Goal: Obtain resource: Obtain resource

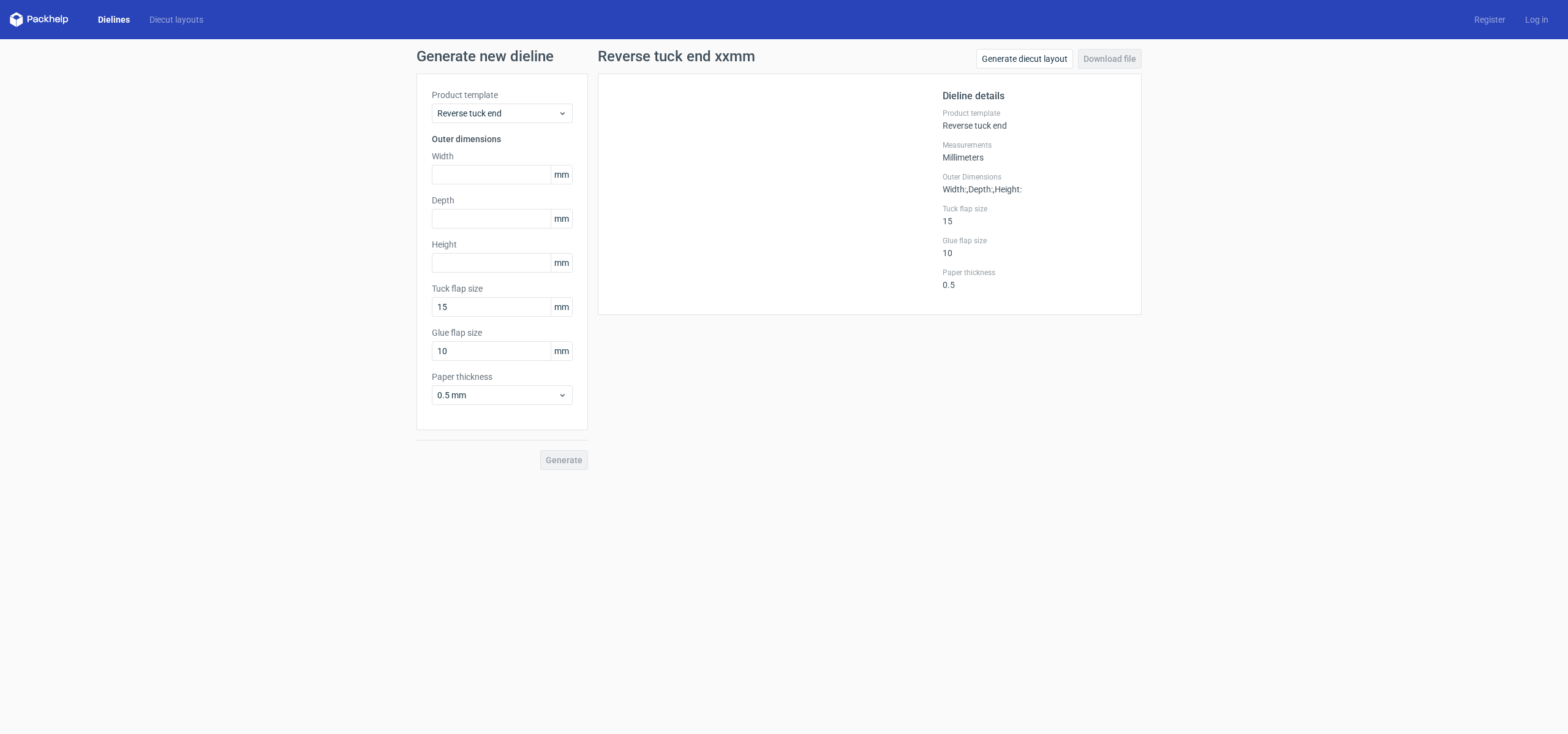
click at [125, 20] on link "Dielines" at bounding box center [113, 19] width 51 height 12
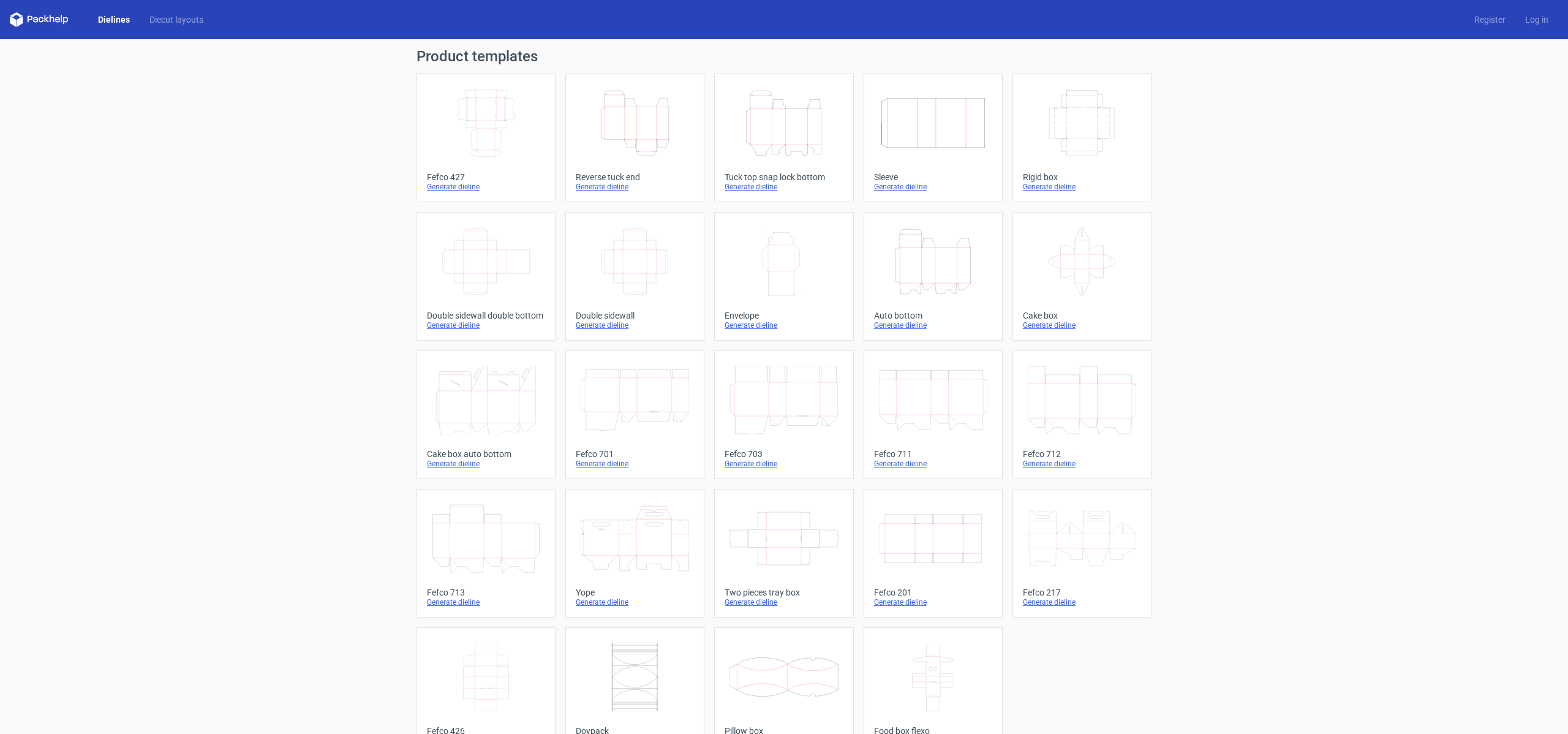
click at [1072, 536] on icon at bounding box center [1082, 539] width 108 height 69
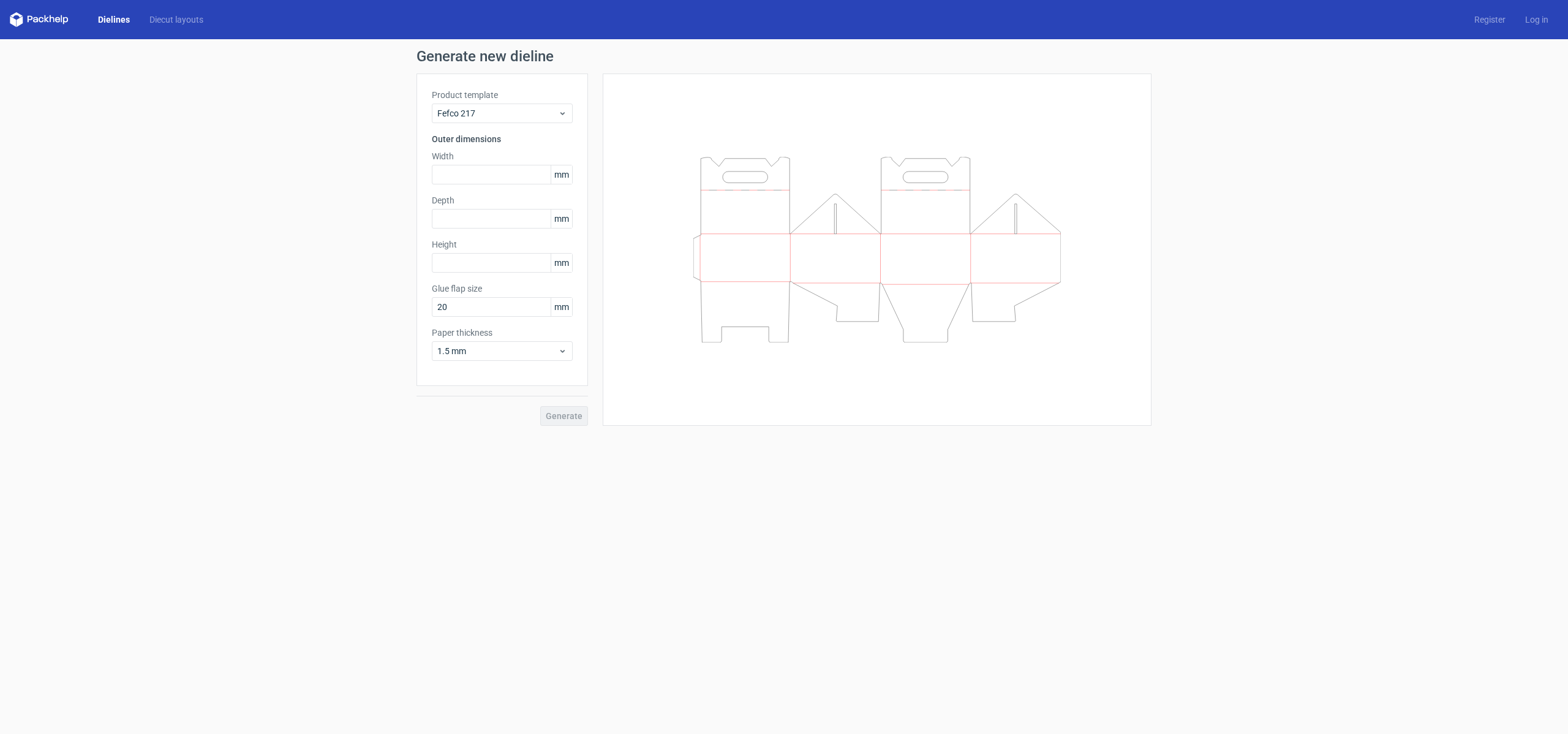
click at [122, 21] on link "Dielines" at bounding box center [113, 19] width 51 height 12
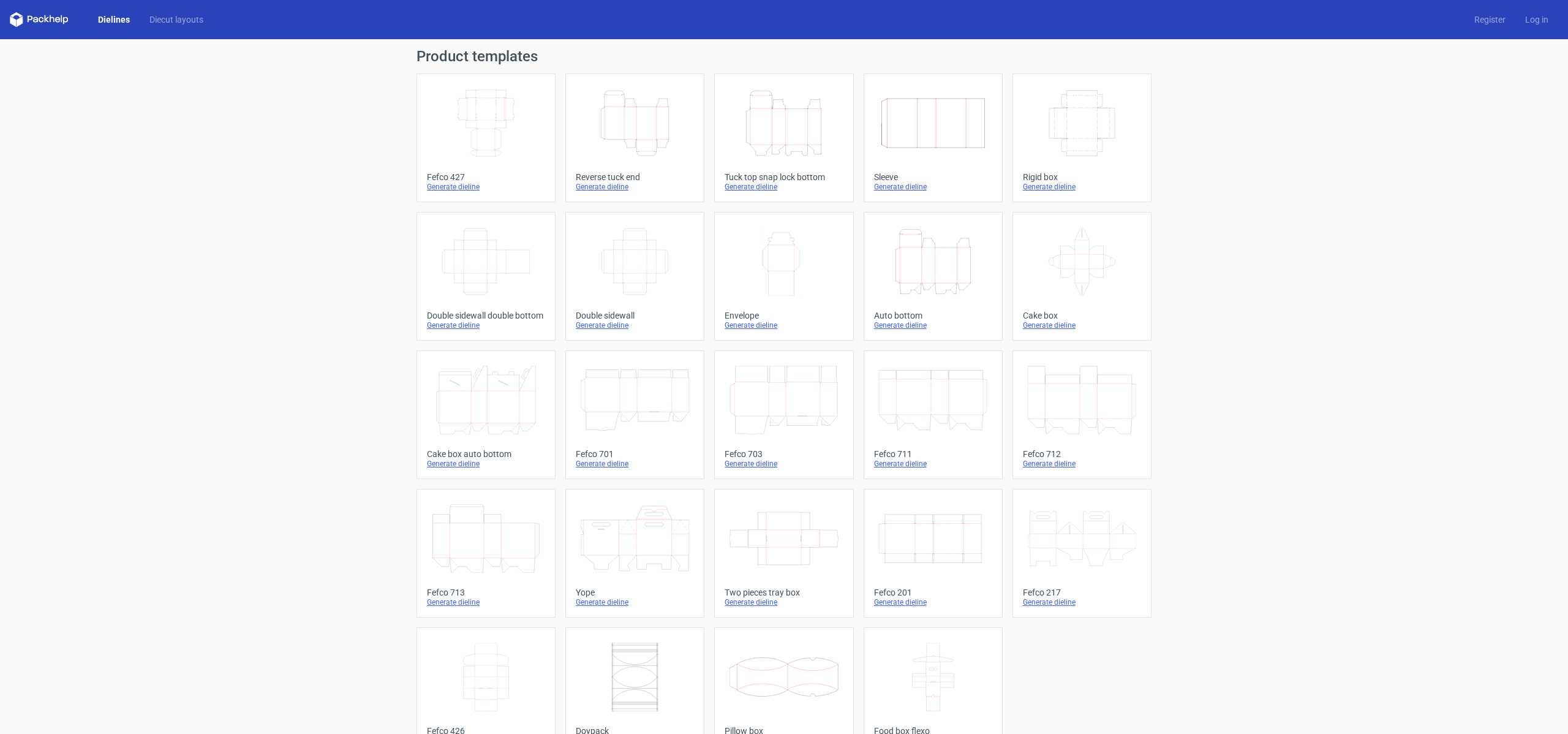
click at [483, 416] on icon at bounding box center [486, 400] width 108 height 69
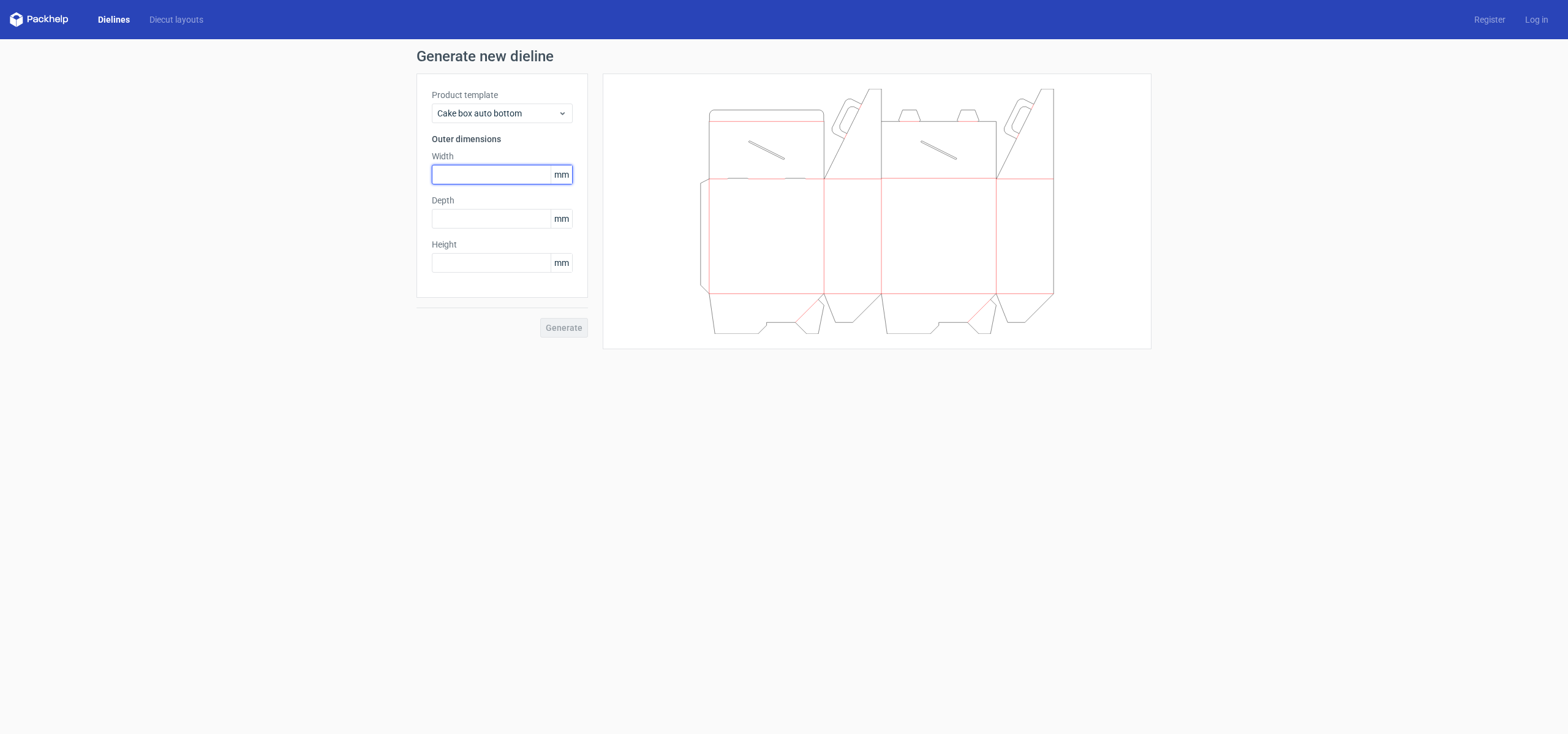
click at [482, 176] on input "text" at bounding box center [502, 175] width 141 height 19
type input "90"
click at [580, 326] on span "Generate" at bounding box center [564, 327] width 37 height 8
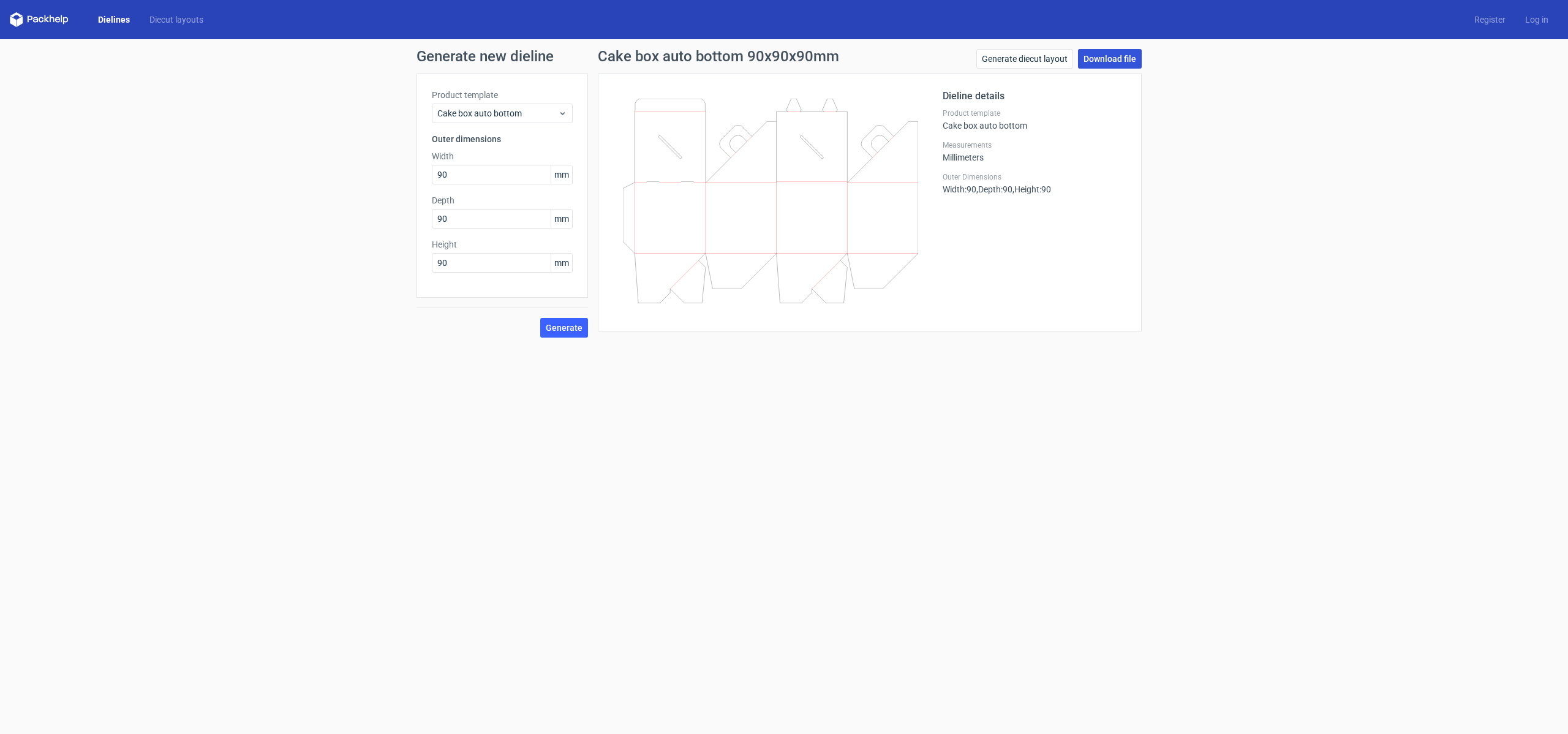
click at [1117, 57] on link "Download file" at bounding box center [1109, 59] width 63 height 19
click at [186, 20] on link "Diecut layouts" at bounding box center [176, 19] width 74 height 12
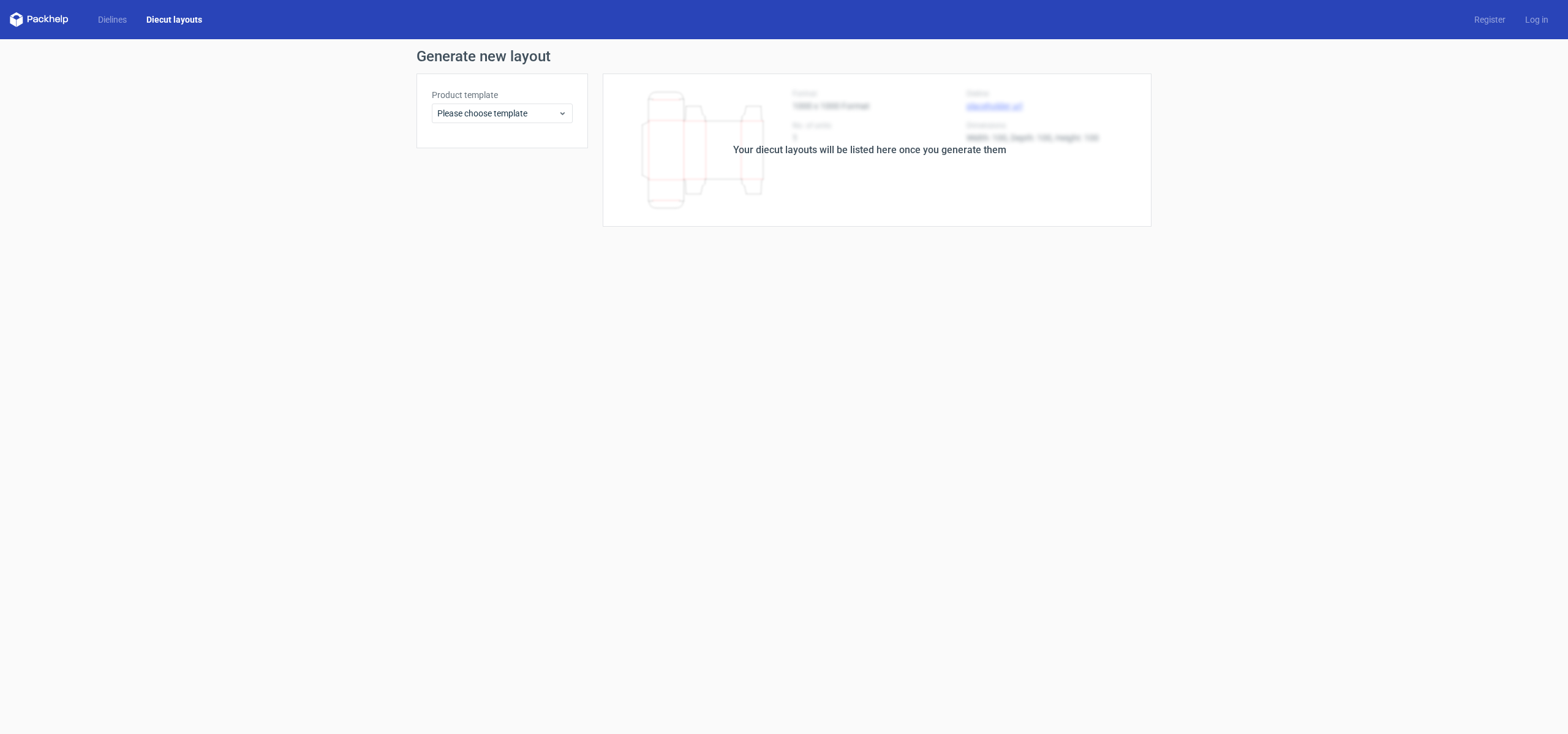
click at [912, 165] on div "Your diecut layouts will be listed here once you generate them" at bounding box center [869, 150] width 563 height 153
click at [871, 242] on form "Generate new layout Product template Please choose template Your diecut layouts…" at bounding box center [784, 386] width 1568 height 694
click at [653, 159] on div "Your diecut layouts will be listed here once you generate them" at bounding box center [869, 150] width 563 height 153
click at [520, 119] on span "Please choose template" at bounding box center [498, 113] width 121 height 12
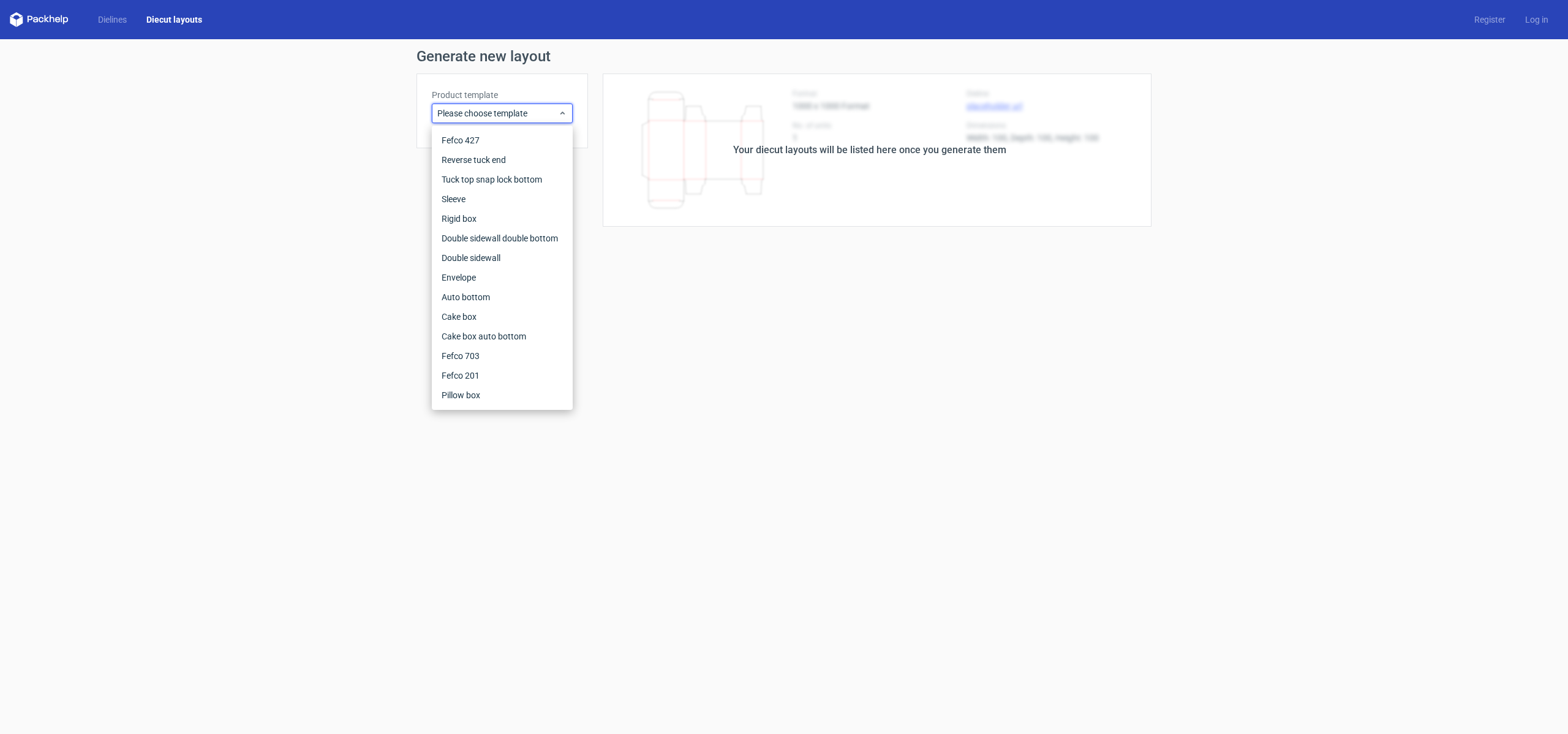
drag, startPoint x: 536, startPoint y: 119, endPoint x: 534, endPoint y: 129, distance: 10.2
click at [536, 119] on div "Please choose template" at bounding box center [502, 113] width 141 height 19
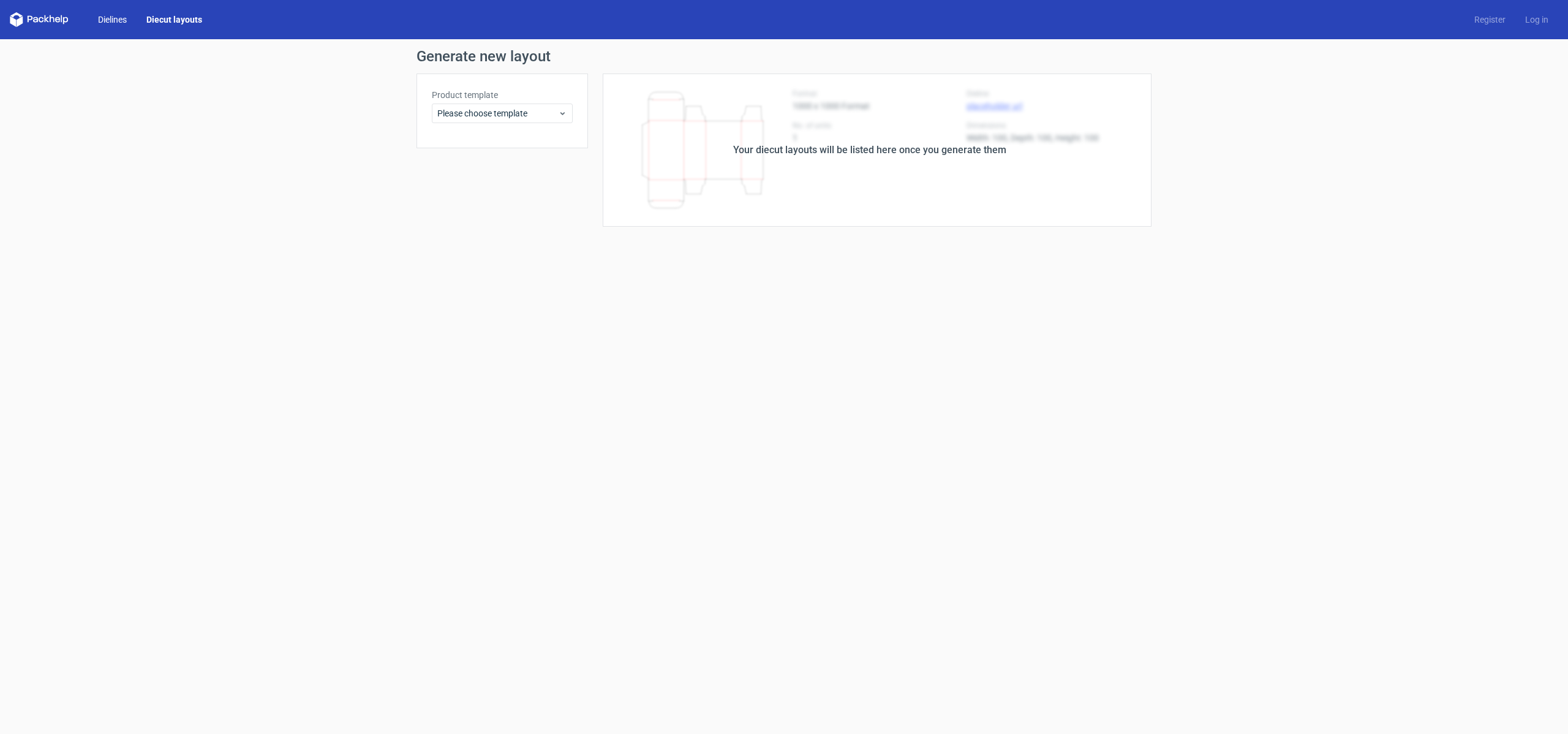
click at [116, 19] on link "Dielines" at bounding box center [112, 19] width 48 height 12
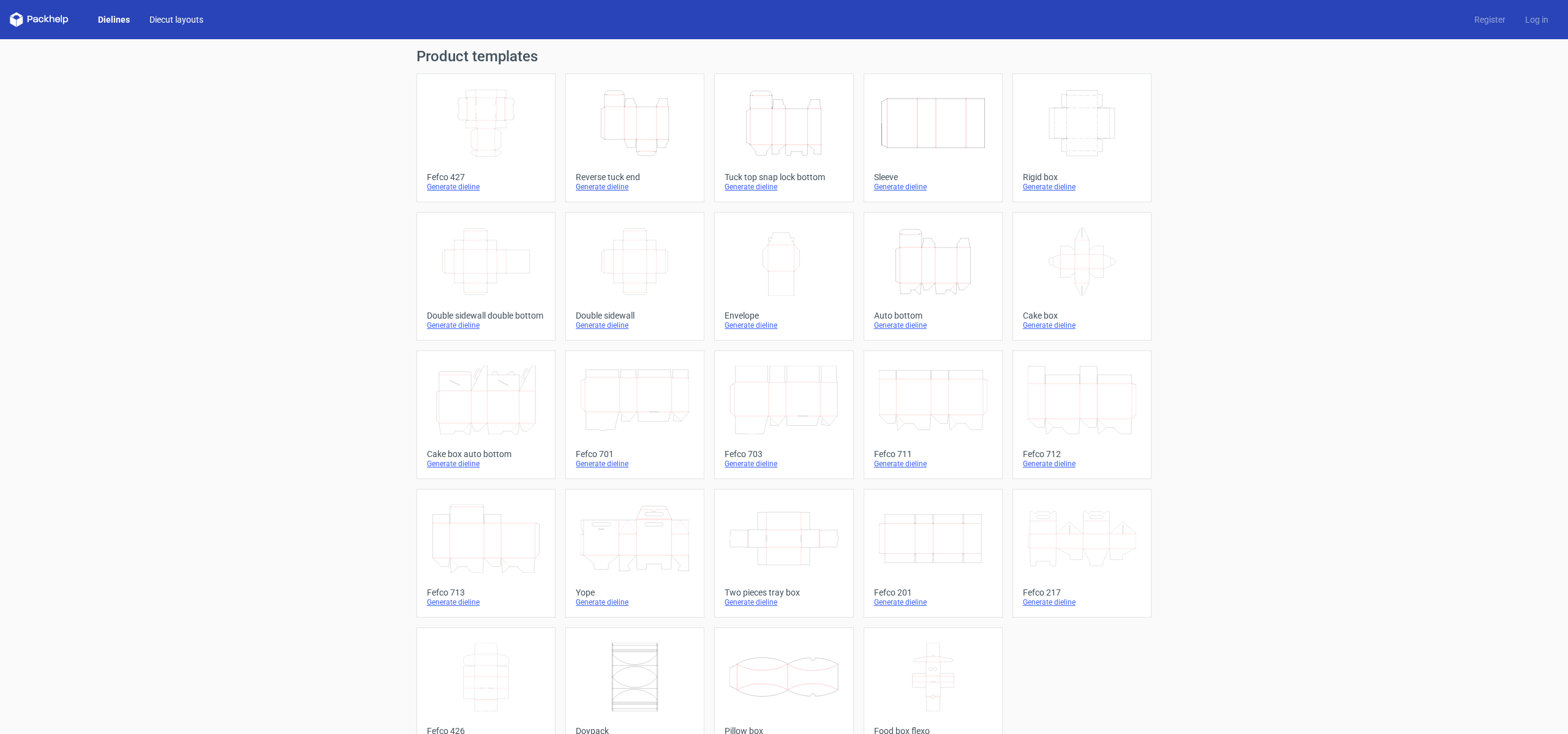
drag, startPoint x: 176, startPoint y: 16, endPoint x: 180, endPoint y: 21, distance: 6.4
click at [176, 16] on link "Diecut layouts" at bounding box center [176, 19] width 74 height 12
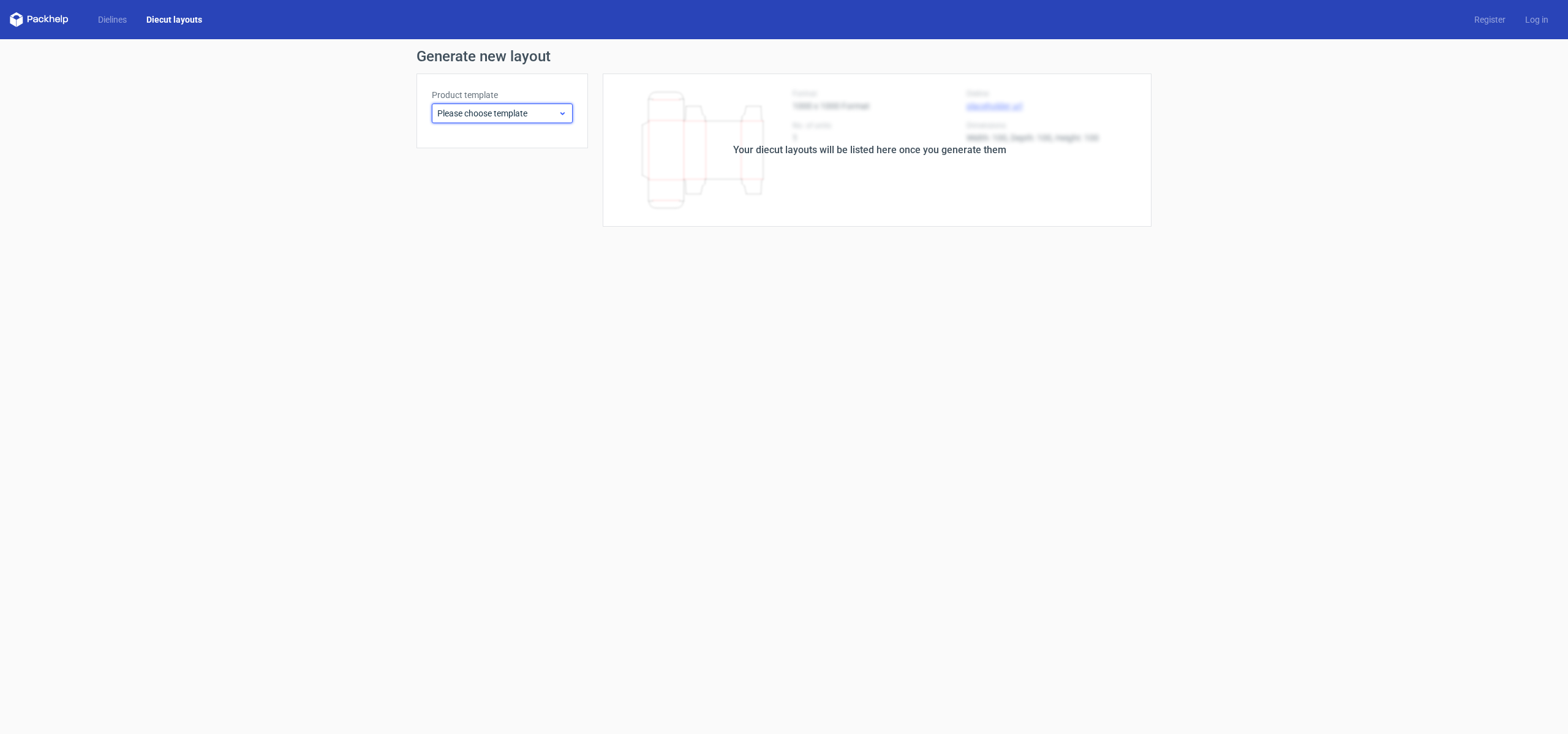
click at [566, 111] on icon at bounding box center [562, 113] width 9 height 10
click at [501, 342] on div "Cake box auto bottom" at bounding box center [502, 336] width 131 height 19
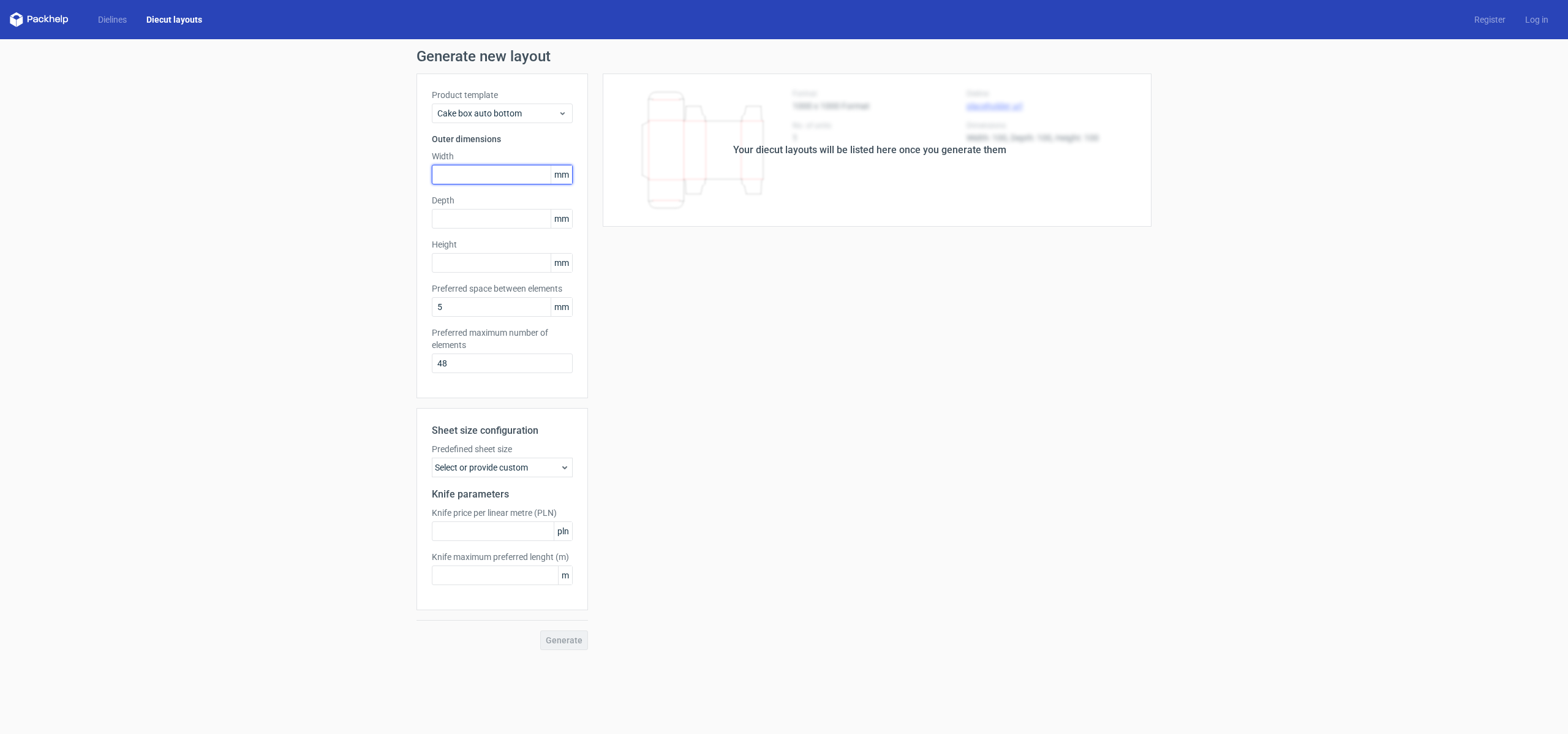
click at [474, 176] on input "text" at bounding box center [502, 175] width 141 height 19
type input "90"
type input "0"
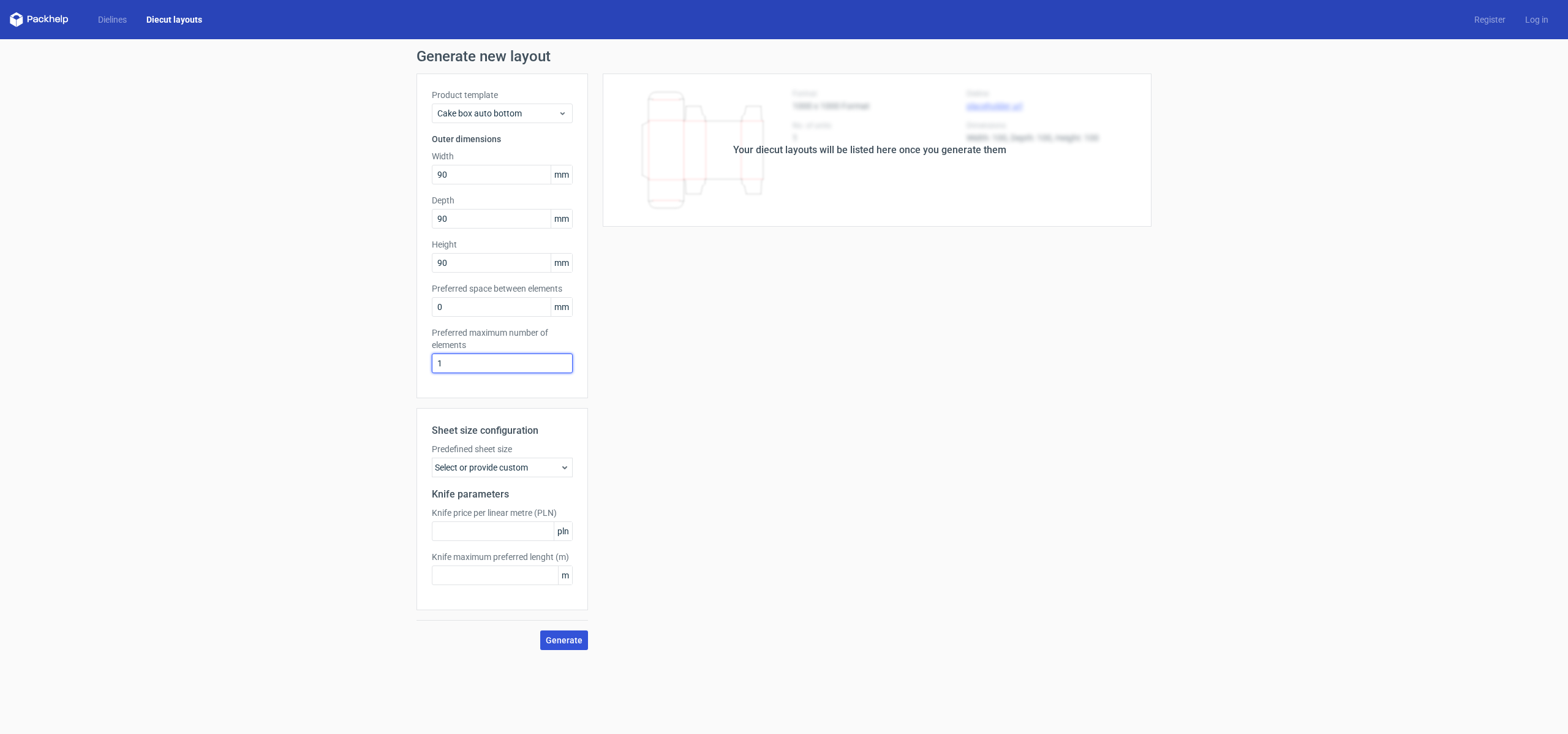
type input "1"
click at [567, 641] on span "Generate" at bounding box center [564, 639] width 37 height 8
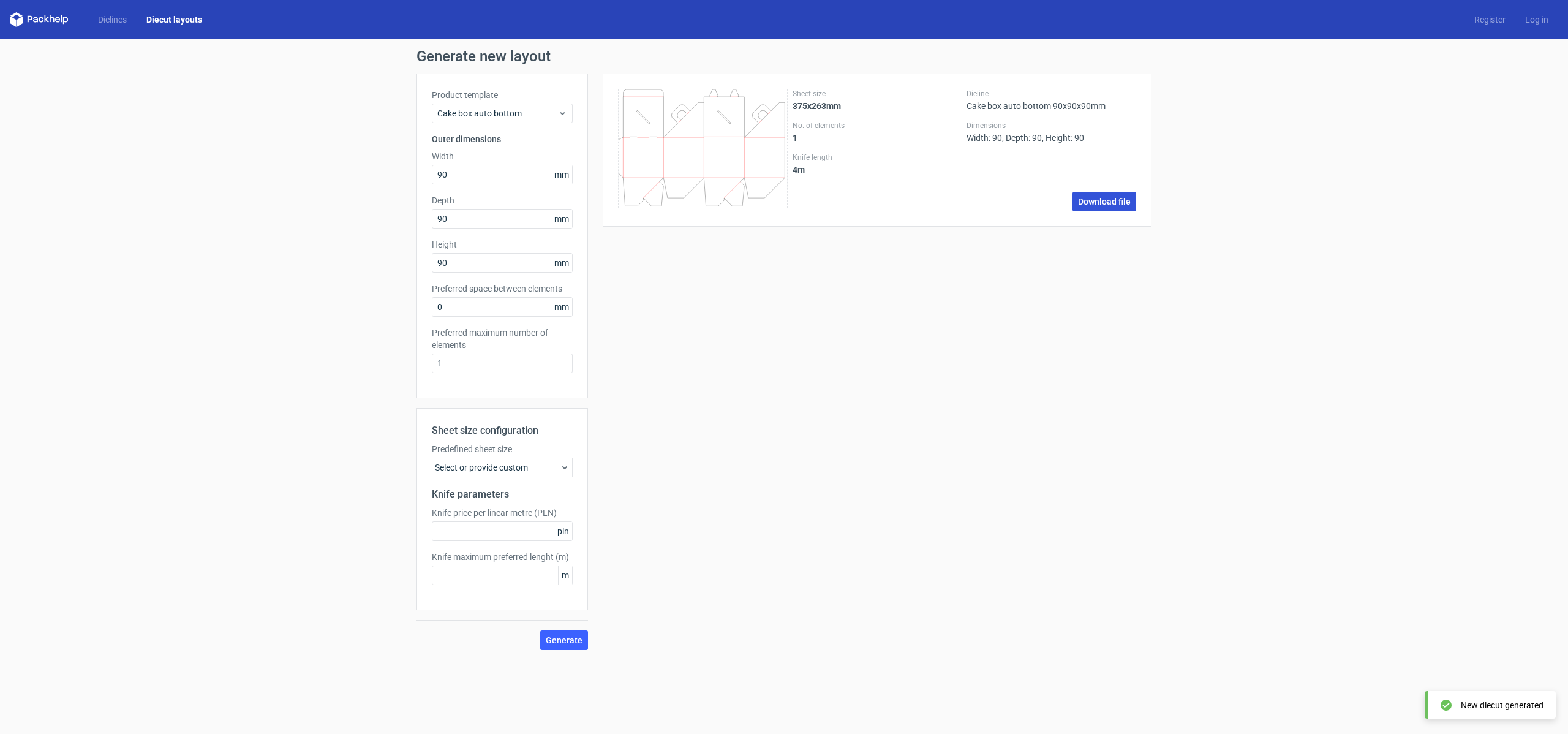
click at [1114, 201] on link "Download file" at bounding box center [1104, 201] width 63 height 19
click at [354, 153] on div "Generate new layout Product template Cake box auto bottom Outer dimensions Widt…" at bounding box center [784, 350] width 1568 height 621
type input "150"
type input "80"
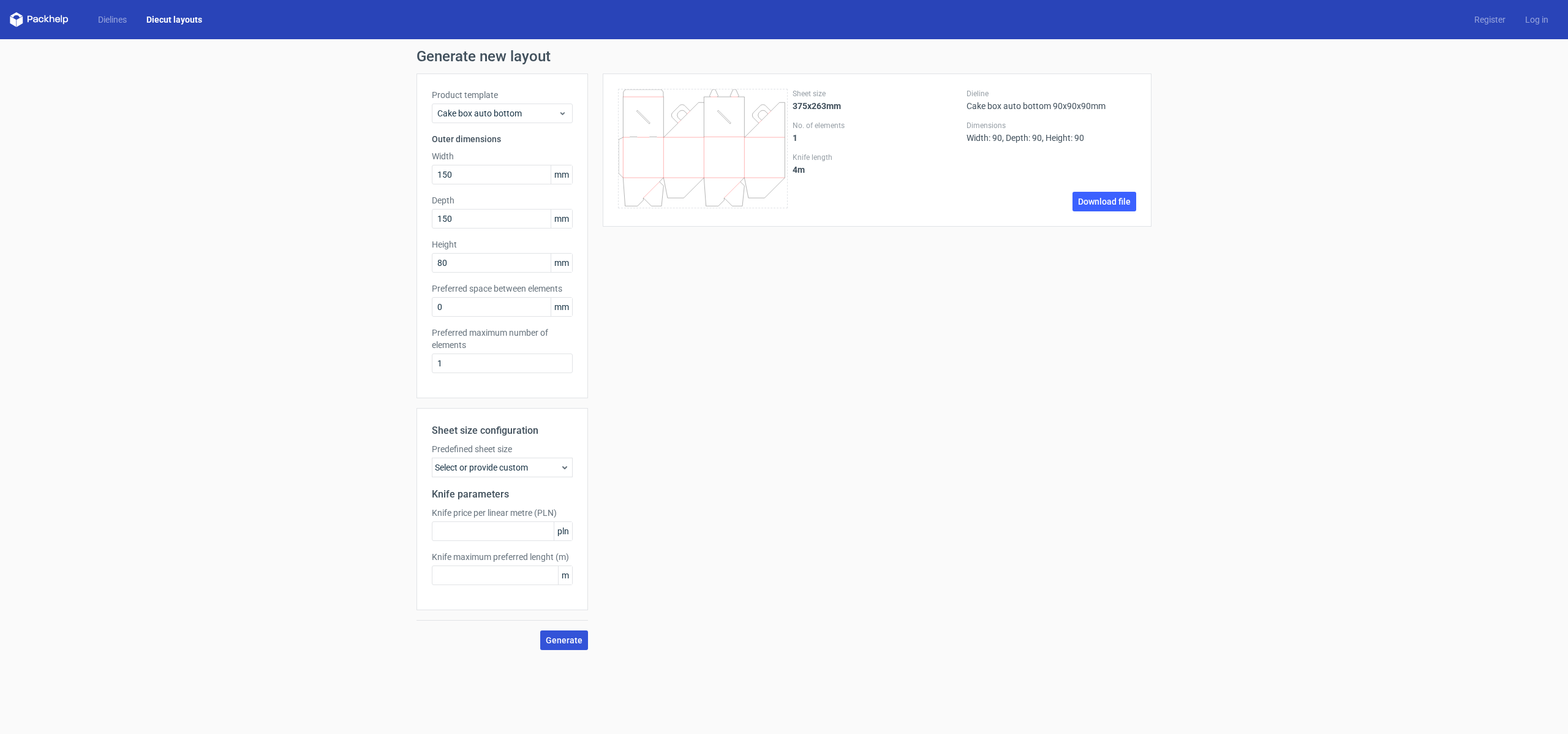
click at [575, 638] on span "Generate" at bounding box center [564, 639] width 37 height 8
click at [1114, 179] on link "Download file" at bounding box center [1104, 177] width 63 height 19
